Goal: Information Seeking & Learning: Understand process/instructions

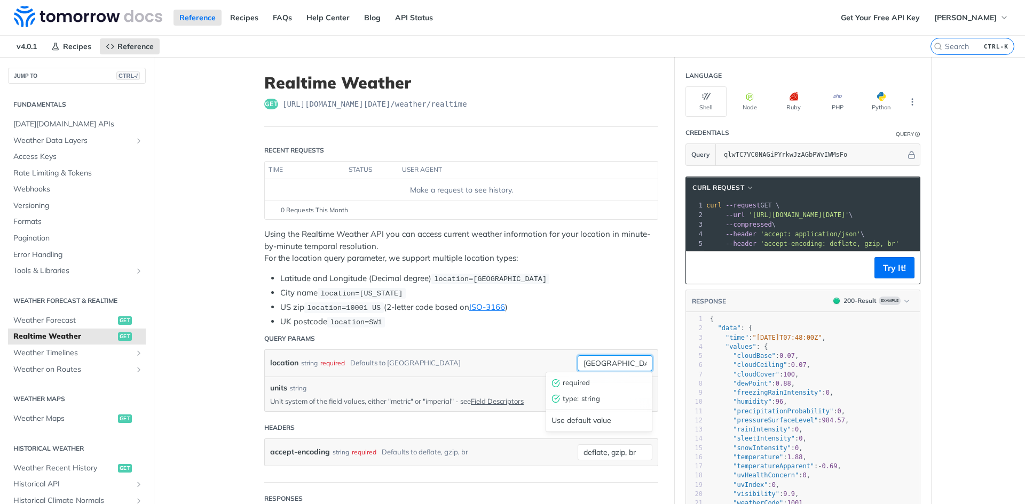
drag, startPoint x: 617, startPoint y: 360, endPoint x: 530, endPoint y: 357, distance: 86.5
click at [531, 356] on div "location string required Defaults to toronto toronto required type : string Use…" at bounding box center [461, 363] width 382 height 16
type input "Guthrie, OK"
click at [614, 388] on input "units" at bounding box center [614, 391] width 75 height 16
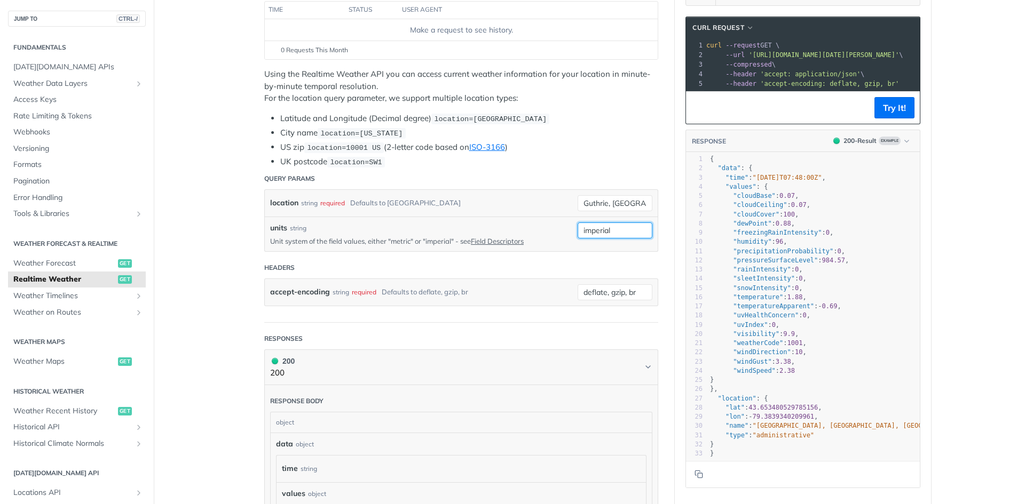
scroll to position [53, 0]
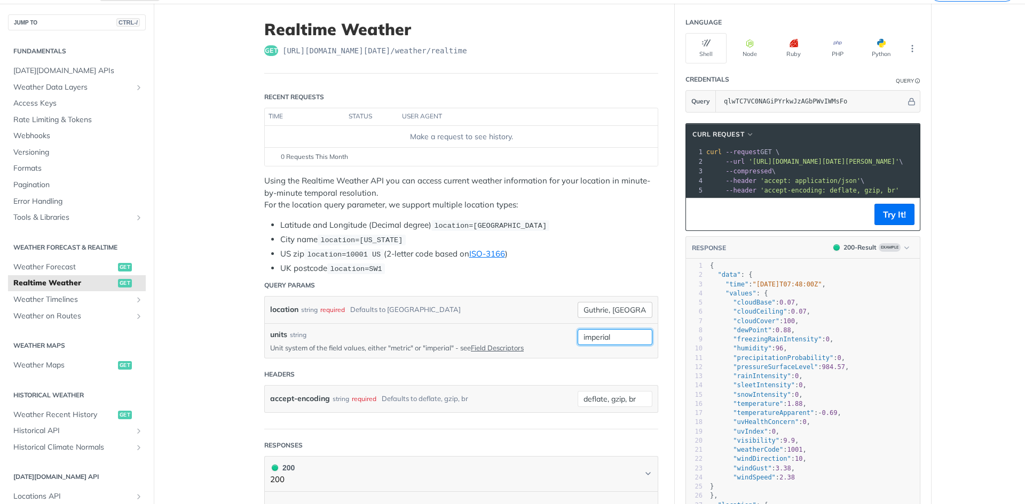
type input "imperial"
drag, startPoint x: 634, startPoint y: 307, endPoint x: 537, endPoint y: 311, distance: 96.7
click at [537, 311] on div "location string required Defaults to toronto Guthrie, OK required type : string…" at bounding box center [461, 310] width 382 height 16
click at [523, 339] on div "units string Unit system of the field values, either "metric" or "imperial" - s…" at bounding box center [415, 340] width 291 height 23
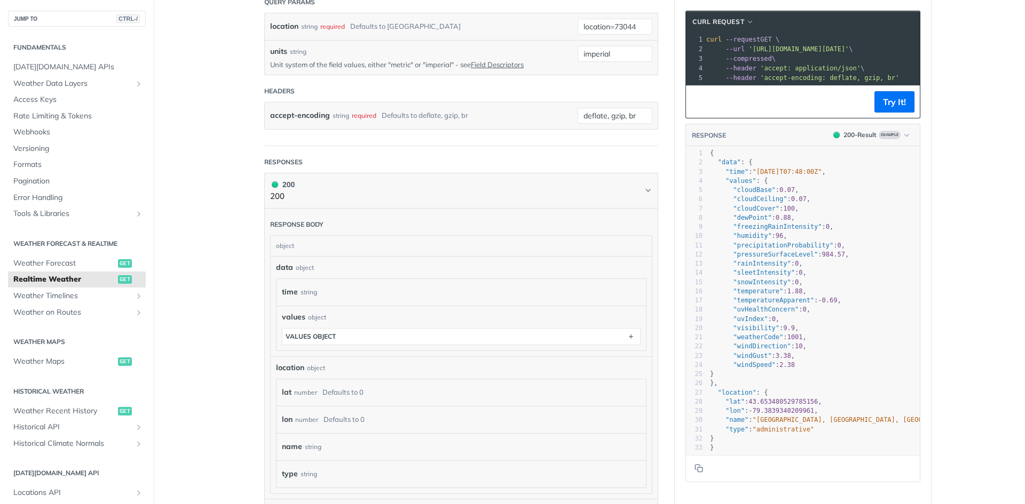
scroll to position [390, 0]
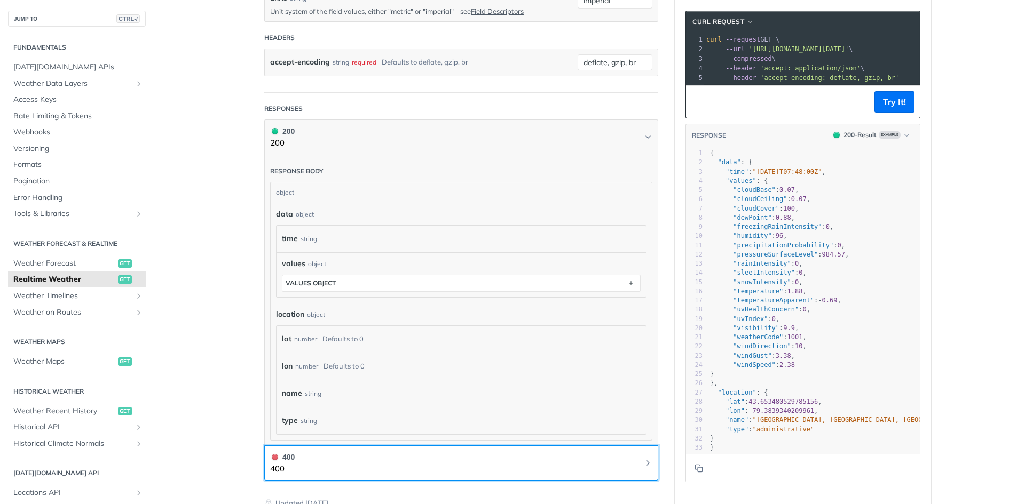
click at [644, 459] on icon "Chevron" at bounding box center [648, 463] width 9 height 9
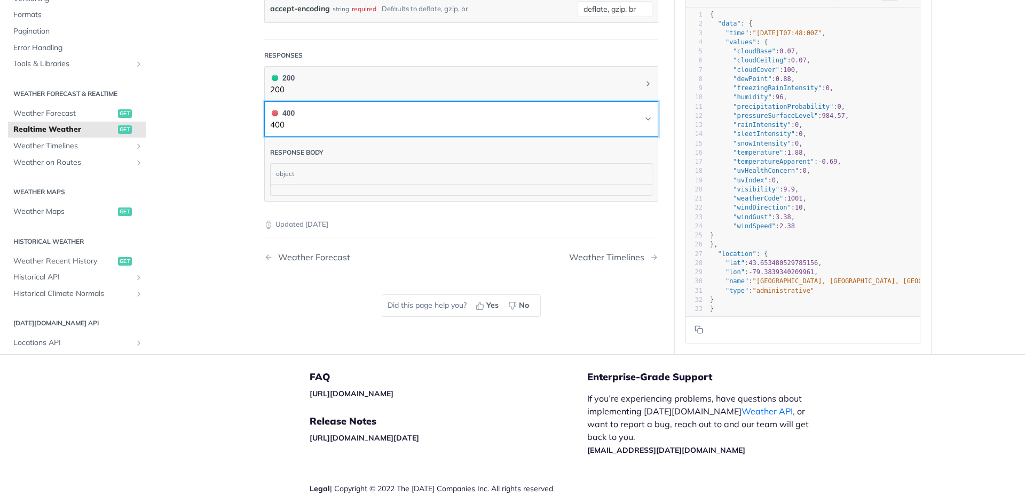
scroll to position [283, 0]
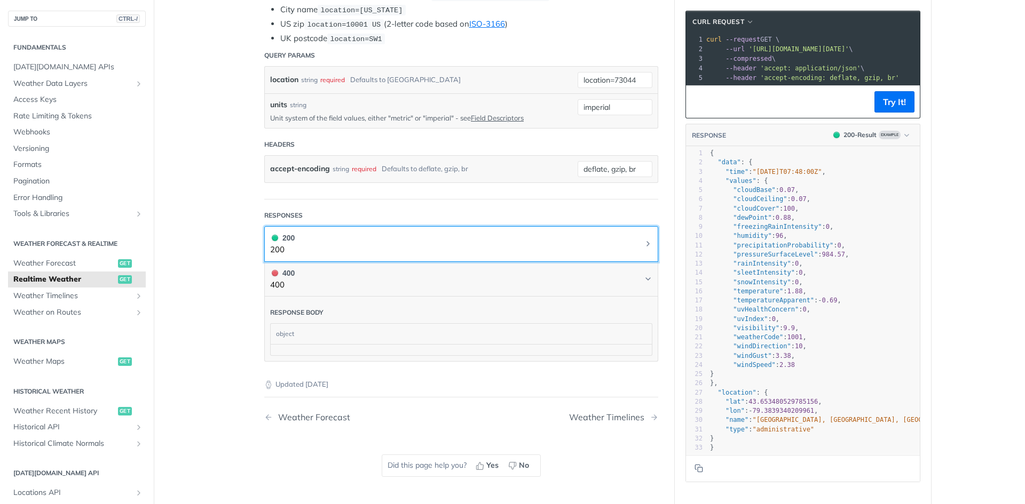
click at [628, 244] on button "200 200" at bounding box center [461, 244] width 382 height 24
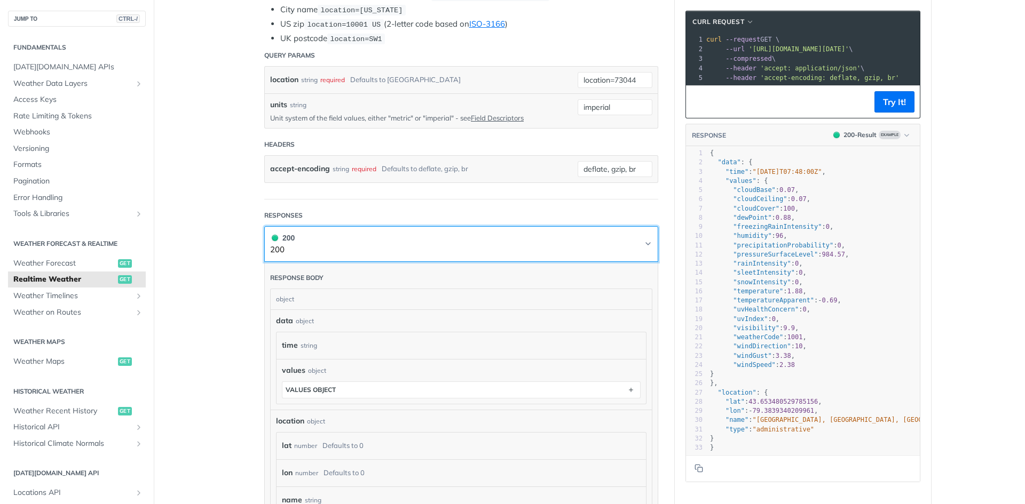
click at [628, 244] on button "200 200" at bounding box center [461, 244] width 382 height 24
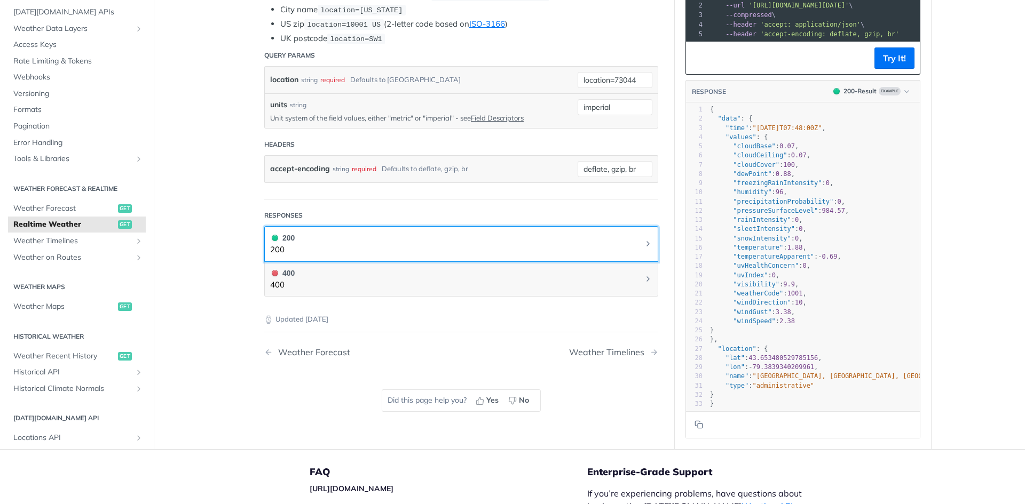
click at [628, 244] on button "200 200" at bounding box center [461, 244] width 382 height 24
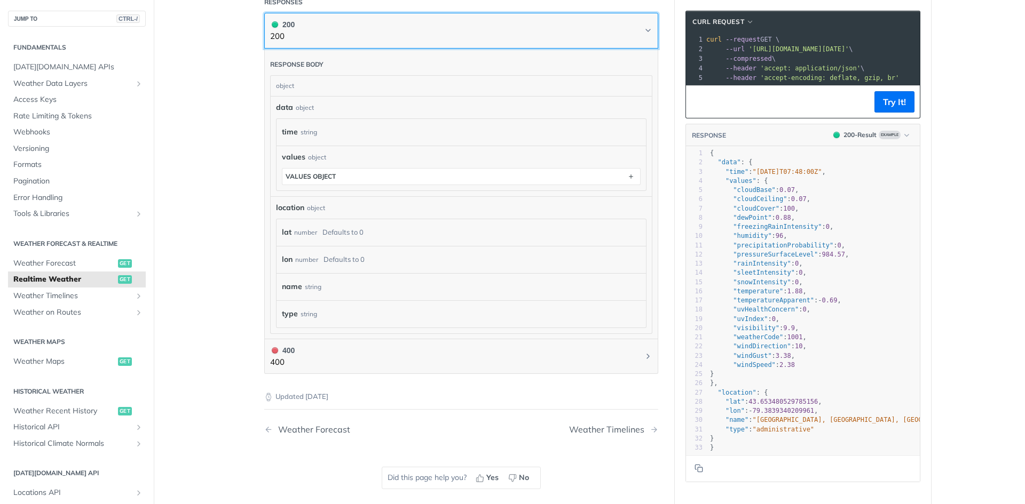
scroll to position [390, 0]
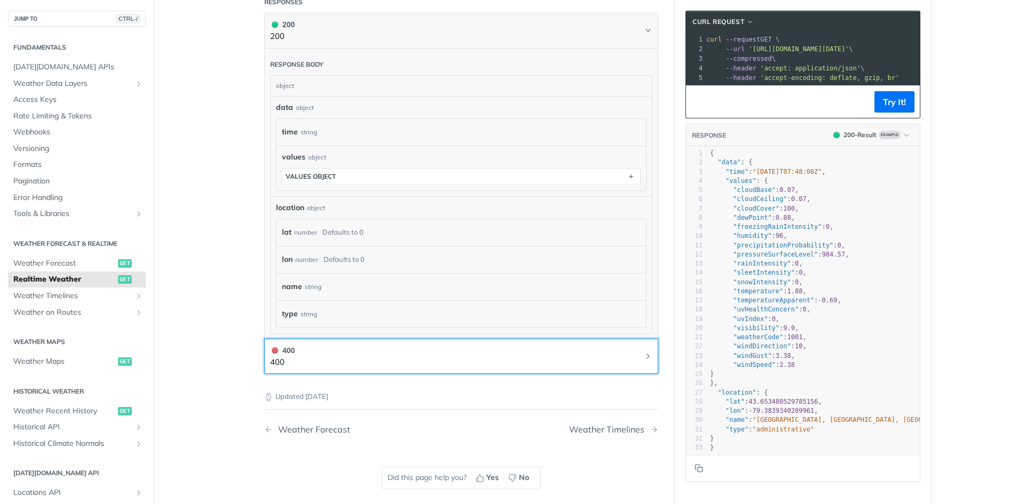
click at [615, 356] on button "400 400" at bounding box center [461, 357] width 382 height 24
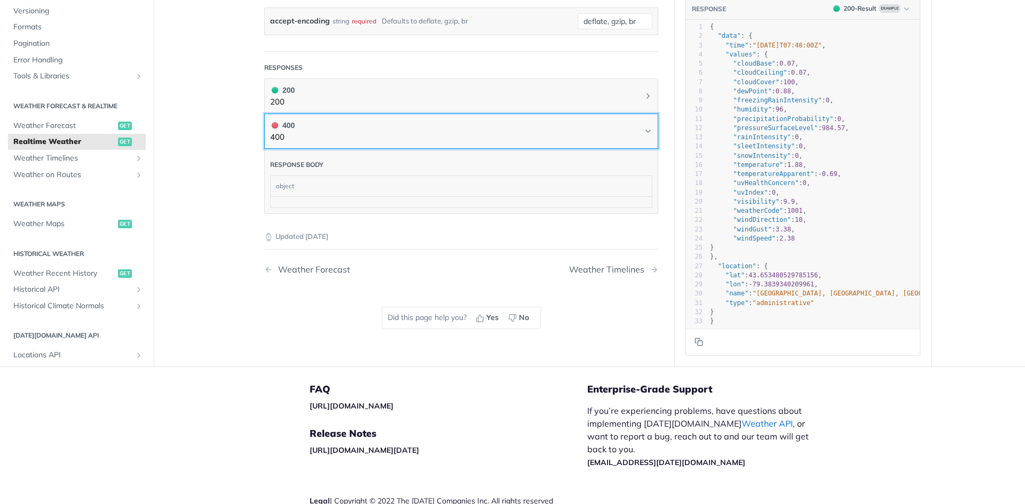
scroll to position [378, 0]
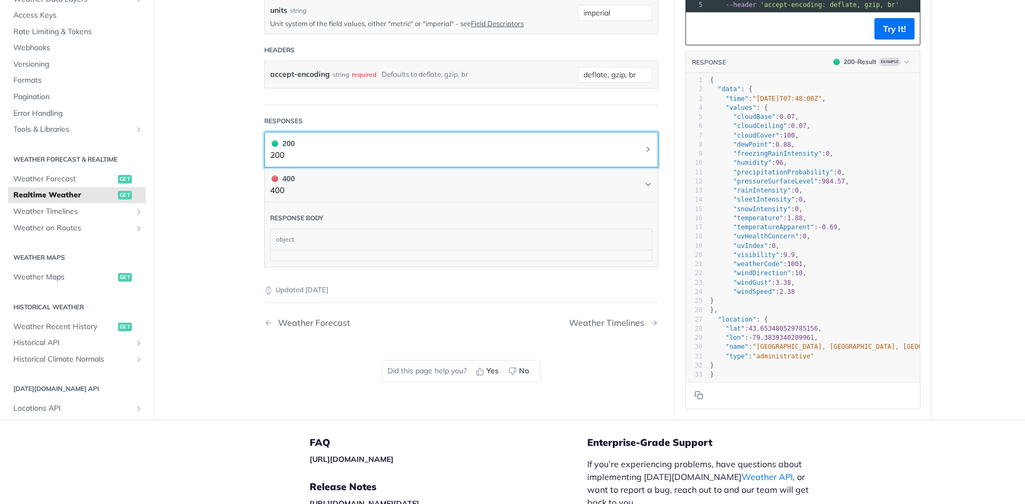
click at [630, 139] on button "200 200" at bounding box center [461, 150] width 382 height 24
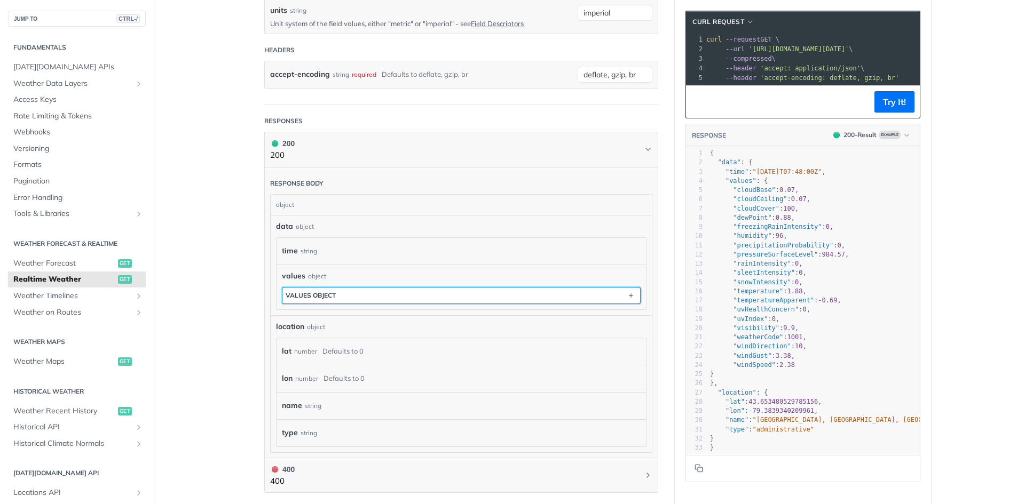
click at [610, 297] on button "values object" at bounding box center [461, 296] width 358 height 16
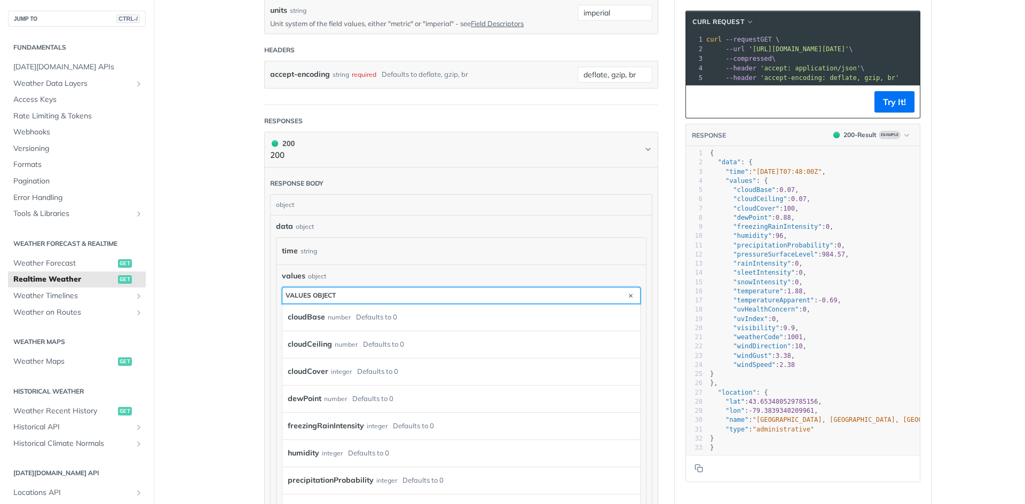
click at [610, 297] on button "values object" at bounding box center [461, 296] width 358 height 16
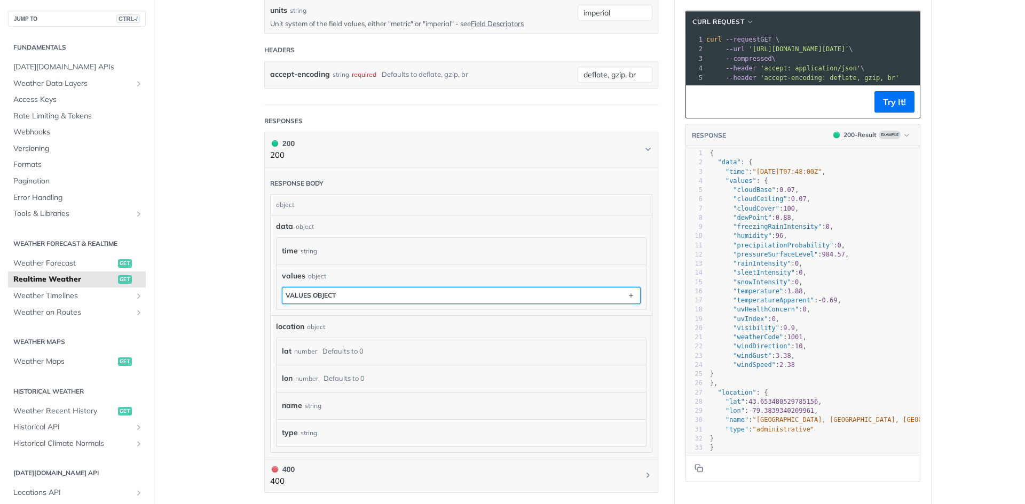
click at [610, 297] on button "values object" at bounding box center [461, 296] width 358 height 16
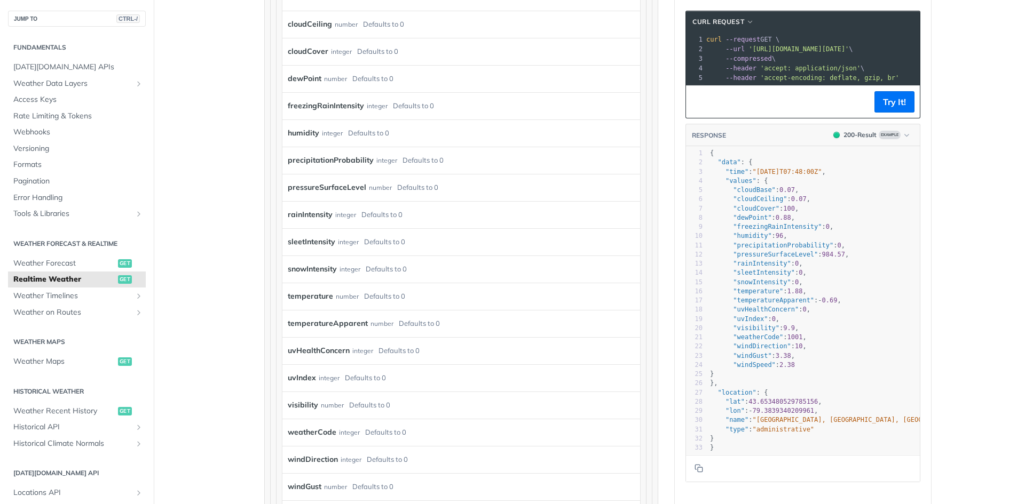
scroll to position [751, 0]
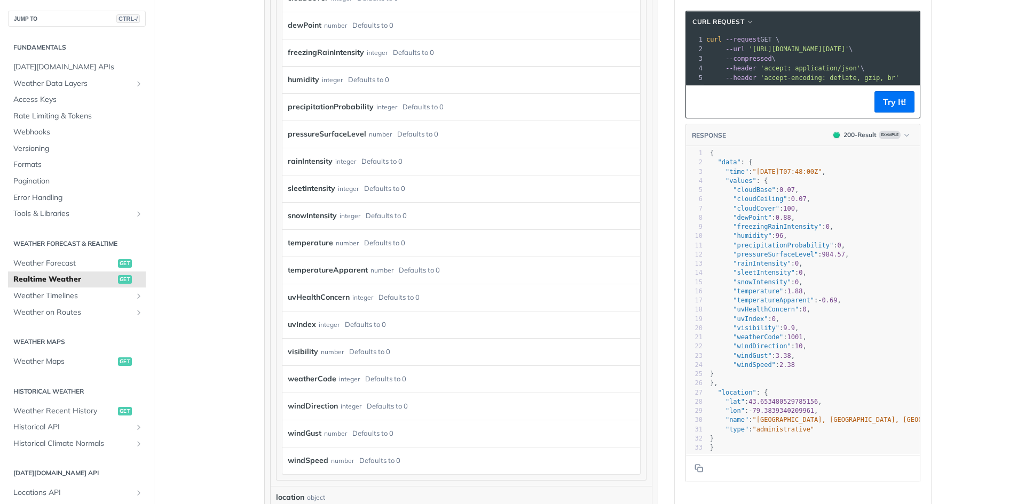
click at [426, 247] on div "temperature number Defaults to 0" at bounding box center [453, 243] width 331 height 16
click at [326, 257] on div "temperatureApparent number Defaults to 0" at bounding box center [461, 270] width 358 height 27
click at [327, 257] on div "temperatureApparent number Defaults to 0" at bounding box center [461, 270] width 358 height 27
drag, startPoint x: 326, startPoint y: 248, endPoint x: 321, endPoint y: 243, distance: 7.2
click at [326, 248] on label "temperature" at bounding box center [310, 242] width 45 height 15
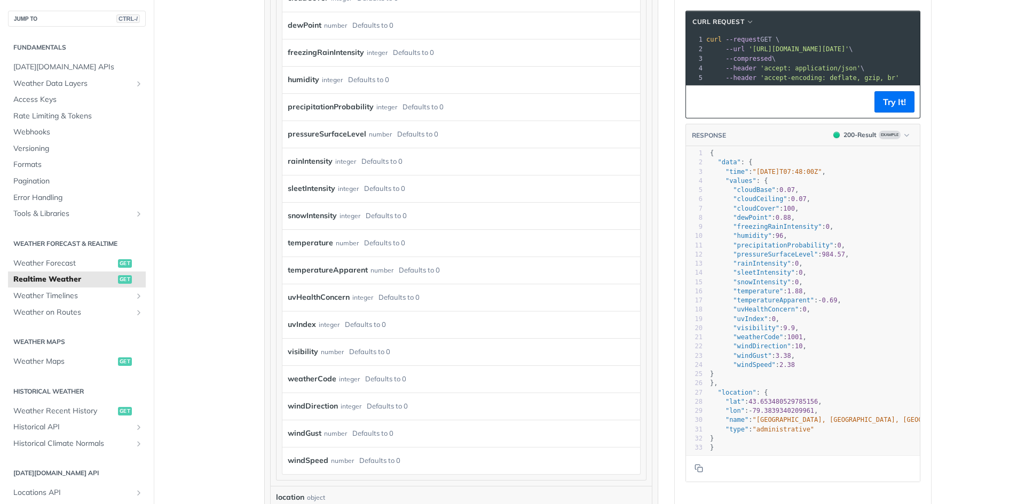
click at [310, 238] on label "temperature" at bounding box center [310, 242] width 45 height 15
click at [309, 238] on label "temperature" at bounding box center [310, 242] width 45 height 15
click at [376, 233] on div "temperature number Defaults to 0" at bounding box center [461, 242] width 358 height 27
drag, startPoint x: 405, startPoint y: 239, endPoint x: 427, endPoint y: 240, distance: 22.4
click at [408, 240] on div "temperature number Defaults to 0" at bounding box center [453, 243] width 331 height 16
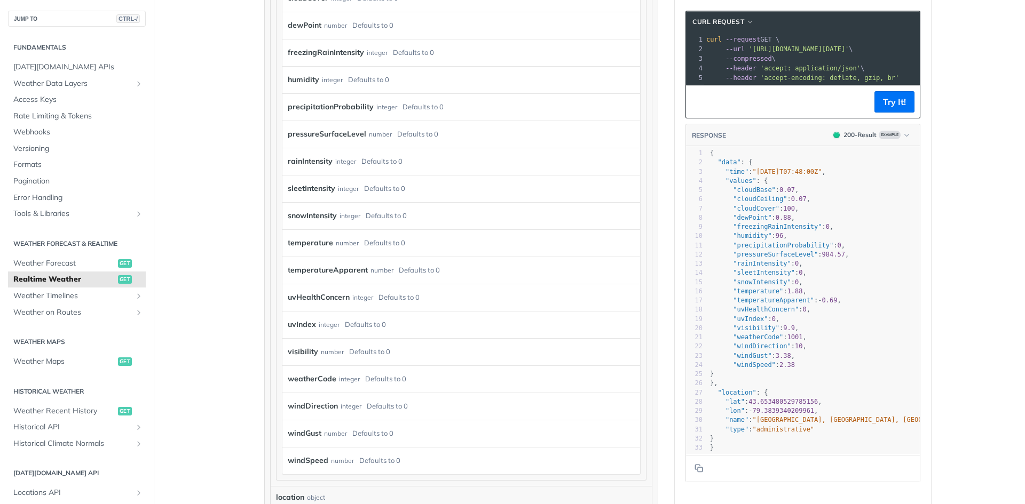
click at [428, 240] on div "temperature number Defaults to 0" at bounding box center [453, 243] width 331 height 16
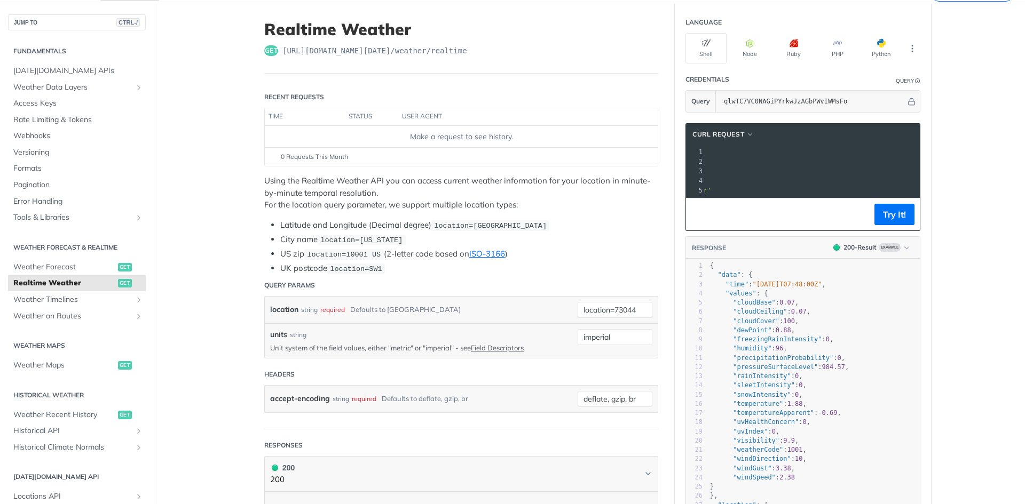
scroll to position [0, 0]
click at [899, 221] on button "Try It!" at bounding box center [894, 214] width 40 height 21
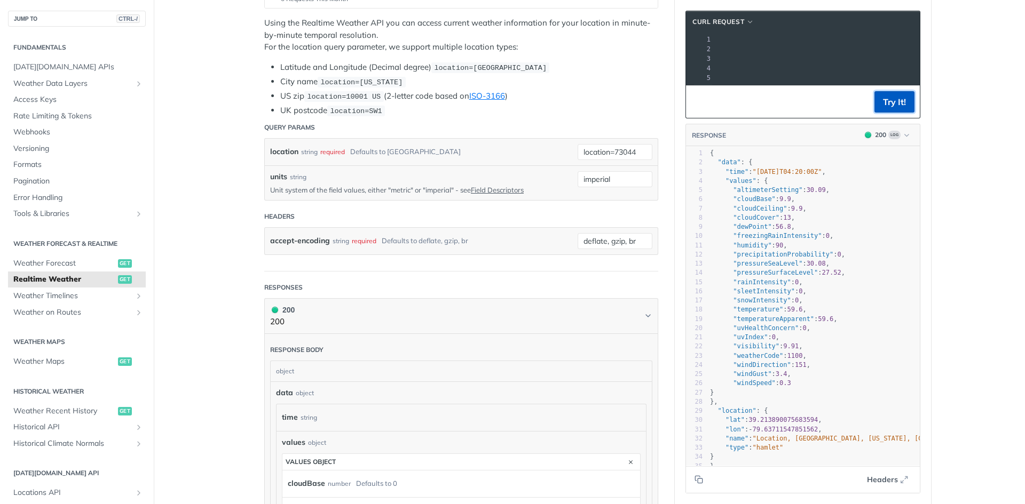
click at [903, 113] on button "Try It!" at bounding box center [894, 101] width 40 height 21
click at [904, 139] on icon "button" at bounding box center [906, 135] width 8 height 8
click at [890, 197] on div "400 - Result" at bounding box center [855, 202] width 108 height 12
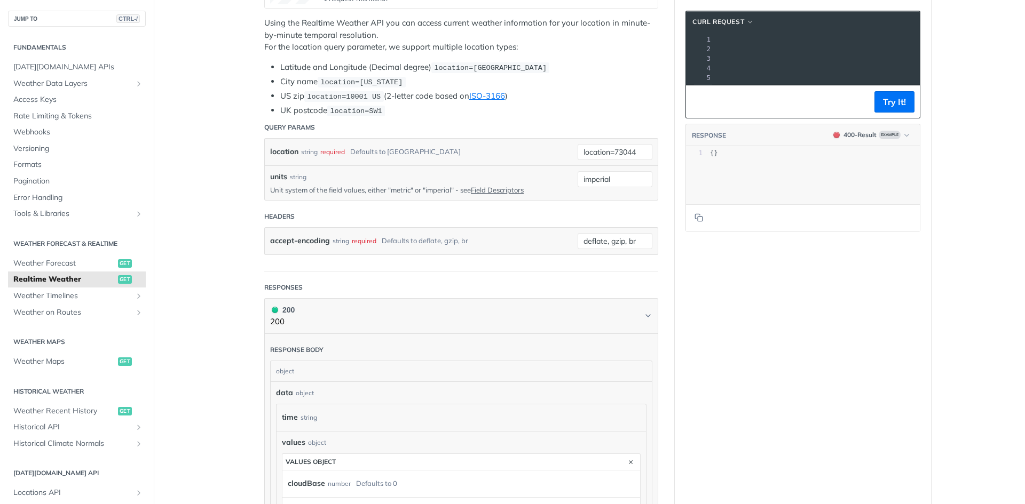
click at [899, 137] on header "RESPONSE 400 - Result Example" at bounding box center [803, 135] width 234 height 22
click at [902, 139] on icon "button" at bounding box center [906, 135] width 8 height 8
click at [884, 182] on div "200 - Result" at bounding box center [855, 184] width 108 height 12
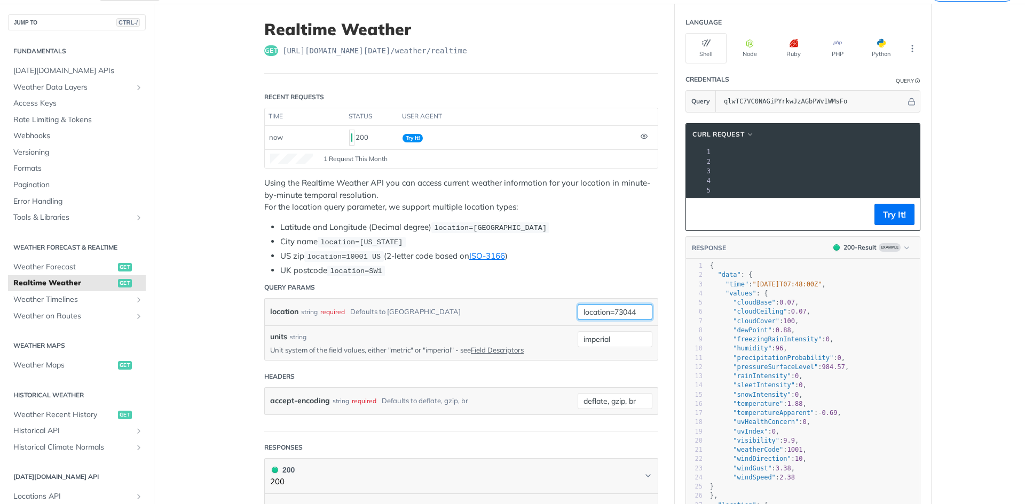
drag, startPoint x: 610, startPoint y: 312, endPoint x: 660, endPoint y: 319, distance: 50.6
click at [893, 225] on button "Try It!" at bounding box center [894, 214] width 40 height 21
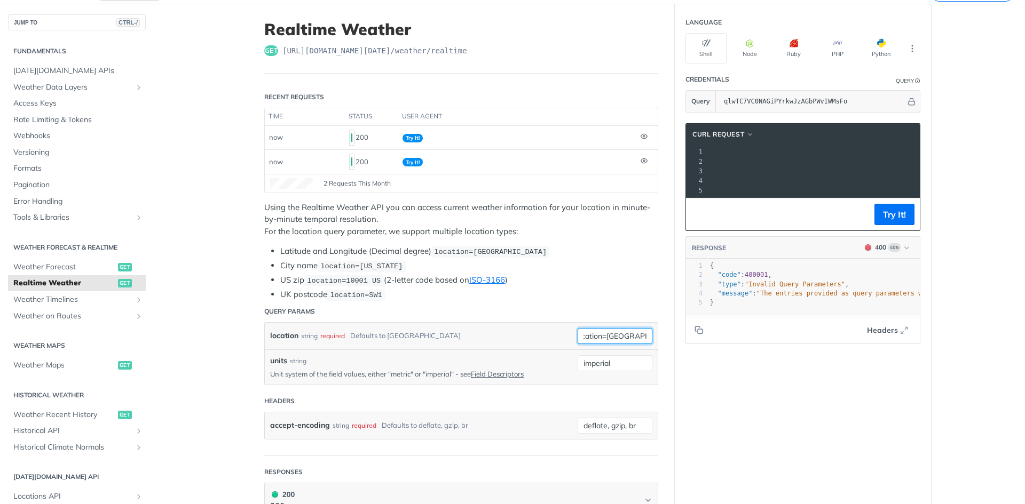
drag, startPoint x: 610, startPoint y: 337, endPoint x: 674, endPoint y: 342, distance: 64.2
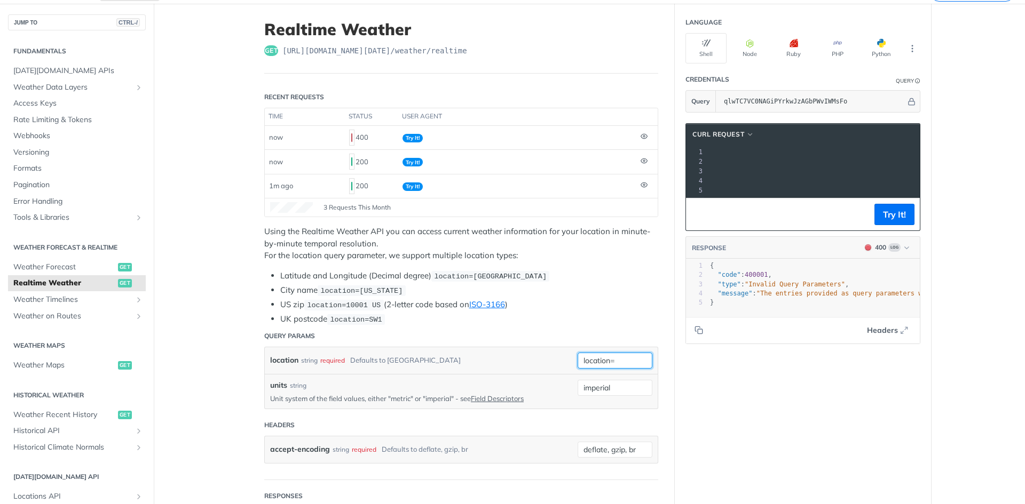
scroll to position [0, 305]
paste input "35.79822297483366, -97.37893457337513"
click at [887, 223] on button "Try It!" at bounding box center [894, 214] width 40 height 21
click at [900, 221] on button "Try It!" at bounding box center [894, 214] width 40 height 21
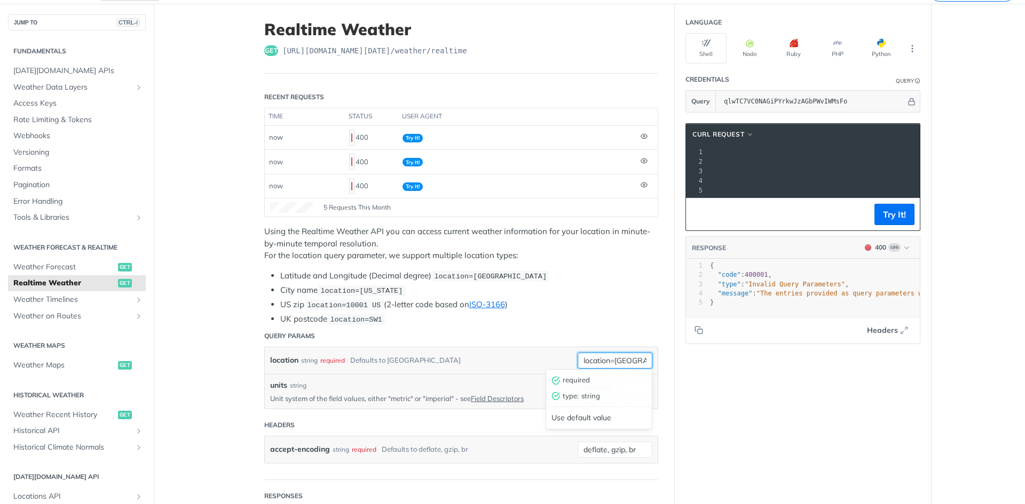
click at [622, 360] on input "location=35.79822297483366, -97.37893457337513" at bounding box center [614, 361] width 75 height 16
click at [890, 220] on button "Try It!" at bounding box center [894, 214] width 40 height 21
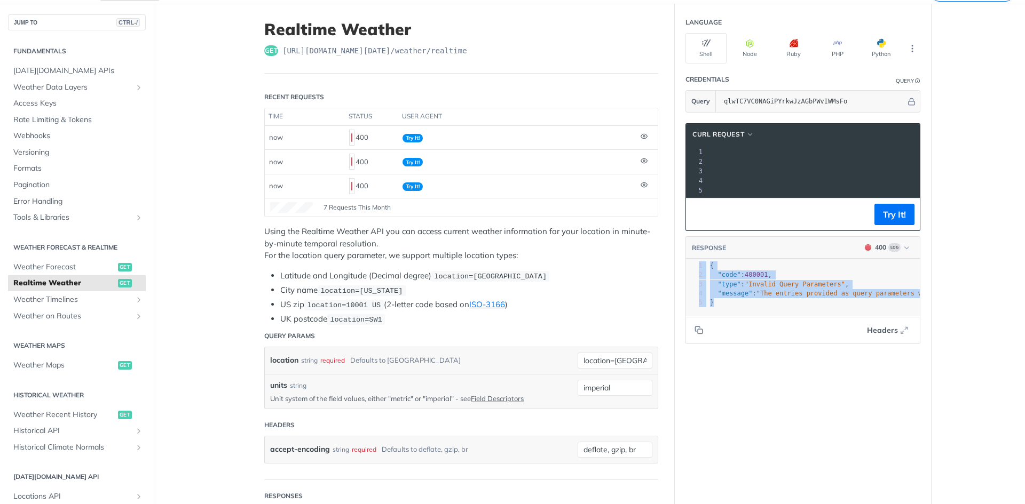
drag, startPoint x: 761, startPoint y: 317, endPoint x: 895, endPoint y: 314, distance: 134.0
click at [902, 310] on div "xxxxxxxxxx 33 1 33 5 1 { 2 "code" : 400001 , 3 "type" : "Invalid Query Paramete…" at bounding box center [803, 287] width 234 height 57
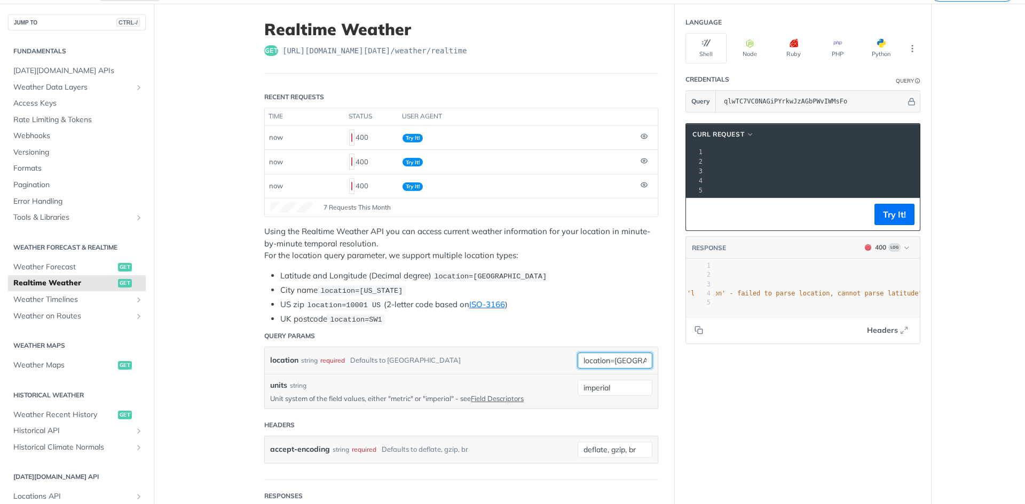
click at [627, 358] on input "location=35.79822, -97.3789" at bounding box center [614, 361] width 75 height 16
click at [612, 359] on input "location=35.79822, -97.3789" at bounding box center [614, 361] width 75 height 16
click at [893, 222] on button "Try It!" at bounding box center [894, 214] width 40 height 21
click at [612, 359] on input "location=35.79822, -97.3789" at bounding box center [614, 361] width 75 height 16
click at [907, 224] on button "Try It!" at bounding box center [894, 214] width 40 height 21
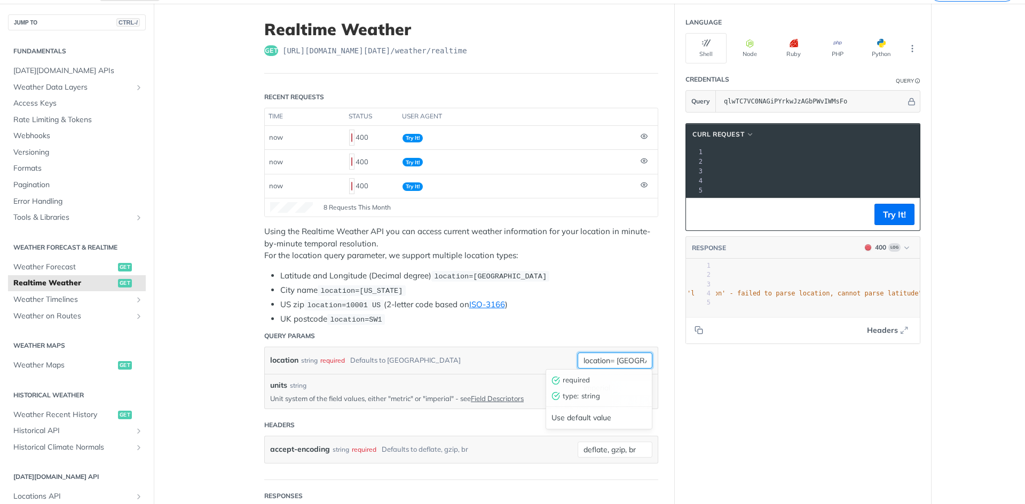
click at [613, 361] on input "location= 35.79822, -97.3789" at bounding box center [614, 361] width 75 height 16
type input "35.79822, -97.3789"
click at [888, 218] on button "Try It!" at bounding box center [894, 214] width 40 height 21
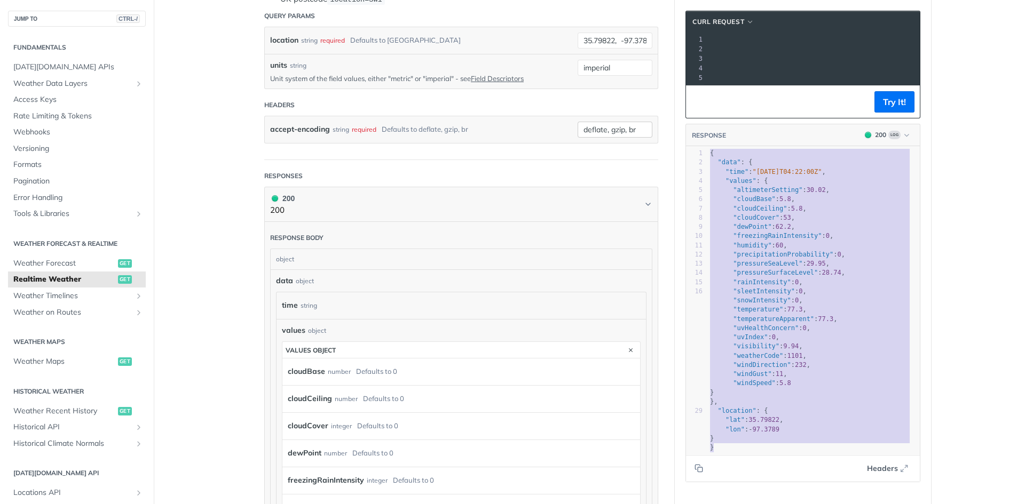
drag, startPoint x: 834, startPoint y: 453, endPoint x: 628, endPoint y: 122, distance: 389.3
click at [628, 122] on div "Realtime Weather get https://api.tomorrow.io/v4 /weather/realtime Recent Reques…" at bounding box center [589, 464] width 683 height 1561
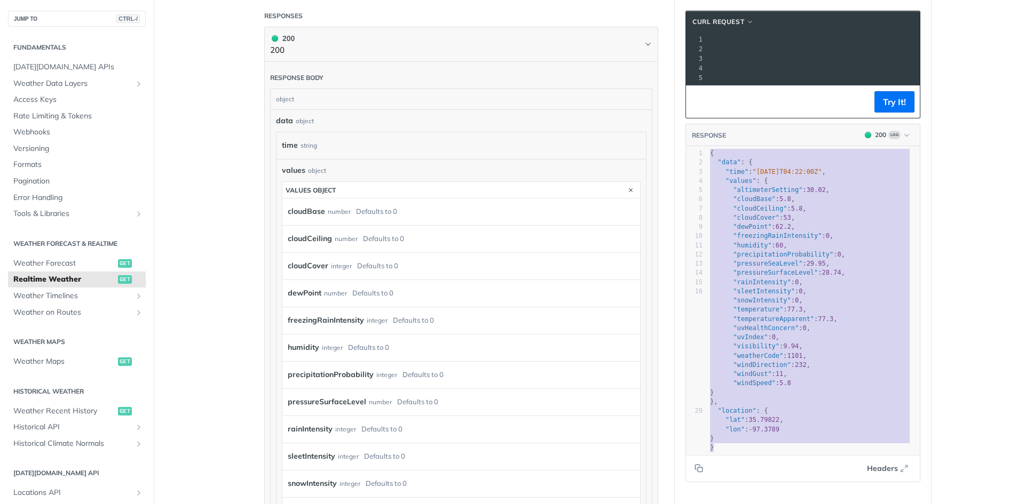
type textarea "{ "data": { "time": "2025-09-18T04:22:00Z", "values": { "altimeterSetting": 30.…"
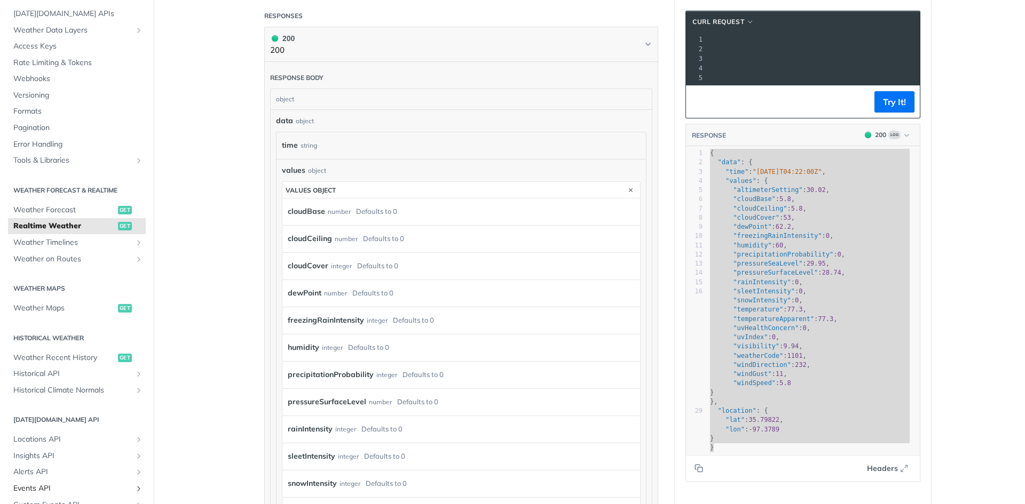
scroll to position [107, 0]
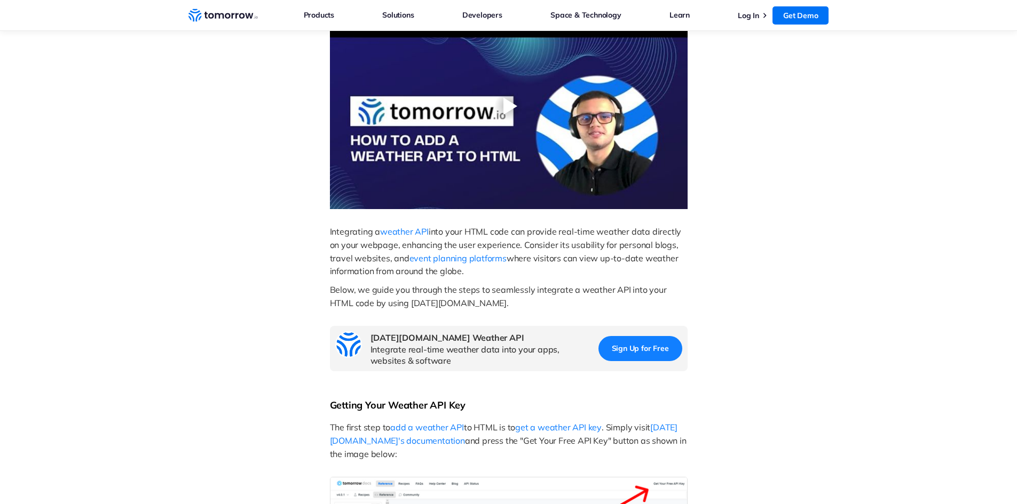
scroll to position [427, 0]
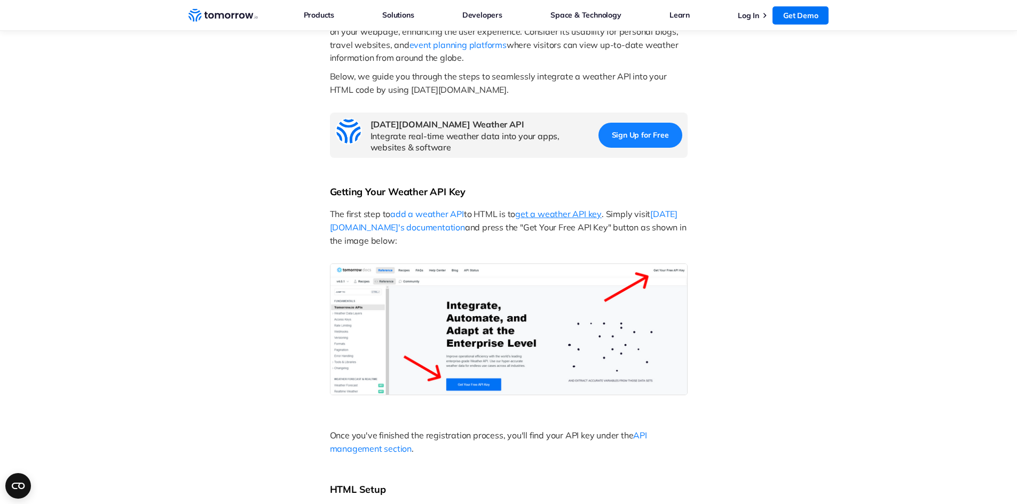
click at [578, 215] on span "get a weather API key" at bounding box center [558, 214] width 86 height 11
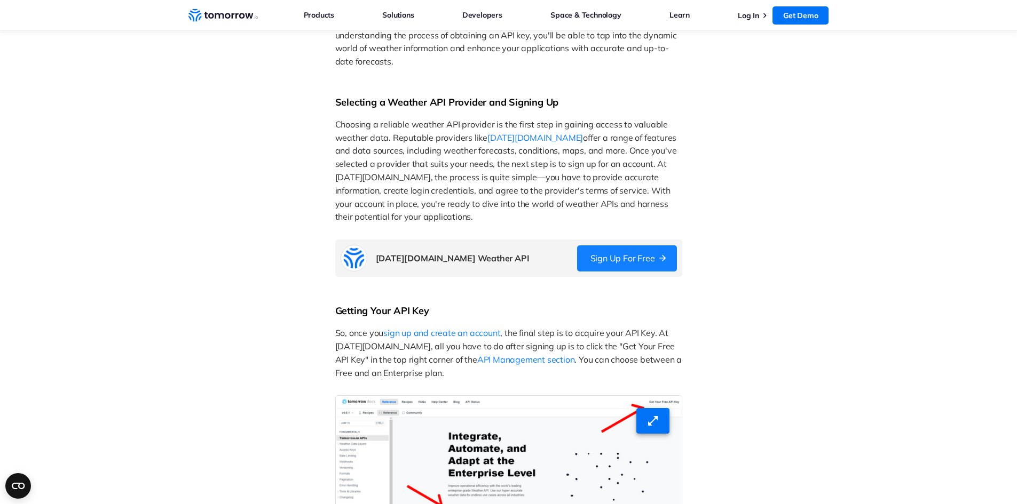
scroll to position [480, 0]
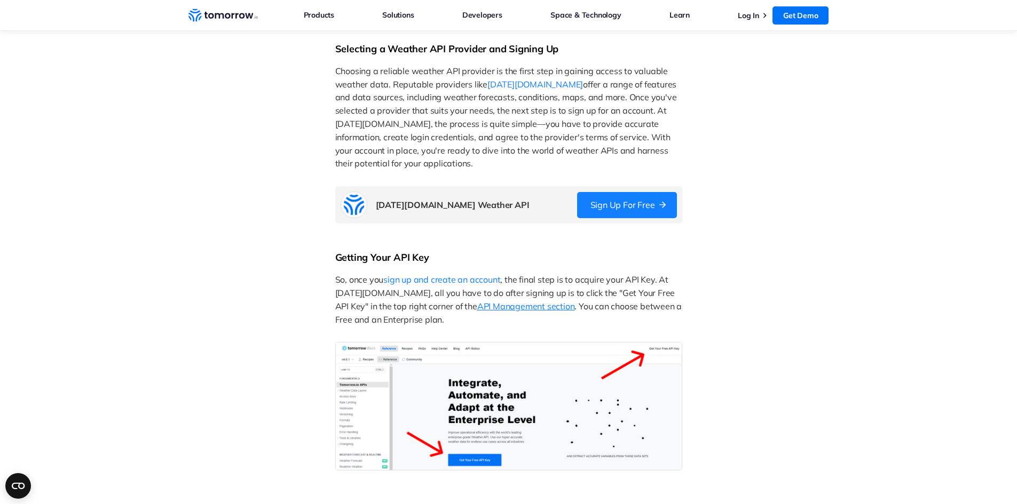
click at [495, 310] on span "API Management section" at bounding box center [526, 306] width 98 height 11
